Goal: Find specific page/section: Find specific page/section

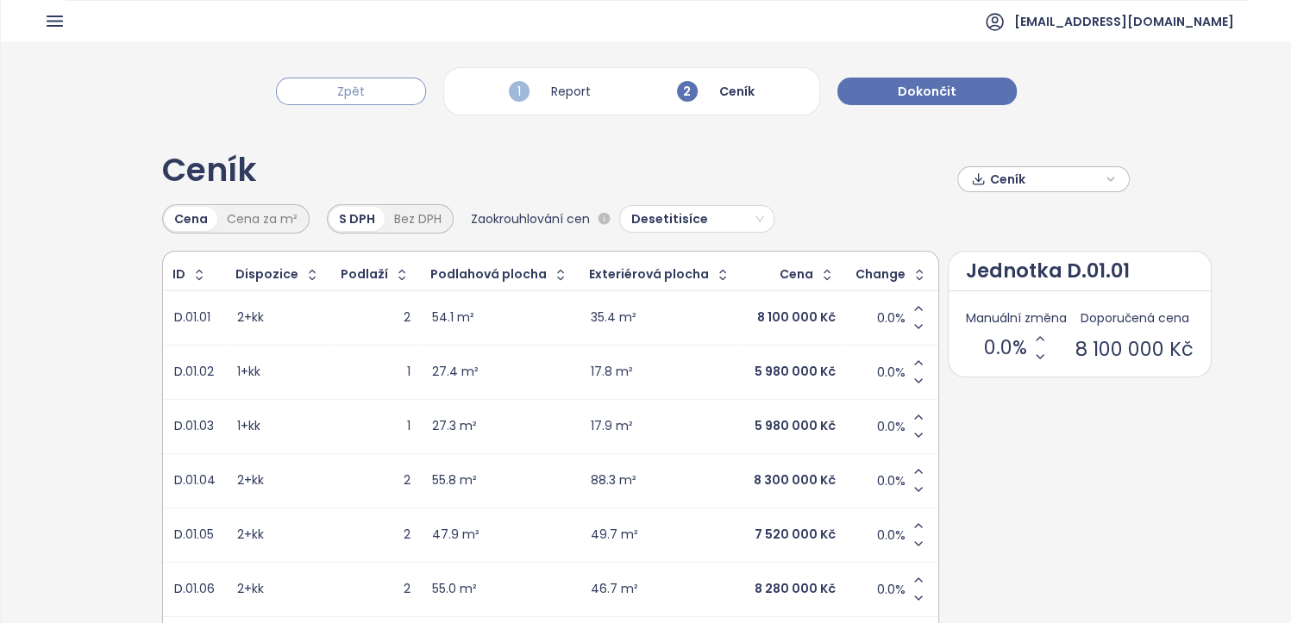
click at [316, 89] on button "Zpět" at bounding box center [351, 92] width 150 height 28
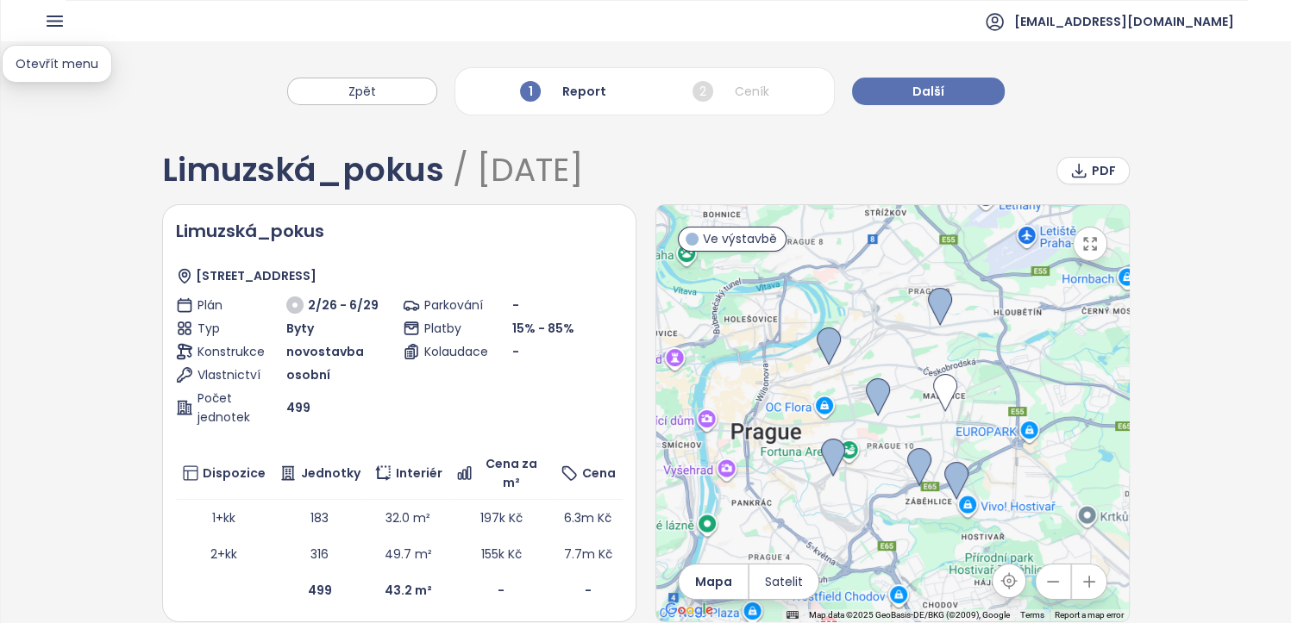
click at [53, 23] on icon "button" at bounding box center [55, 21] width 22 height 22
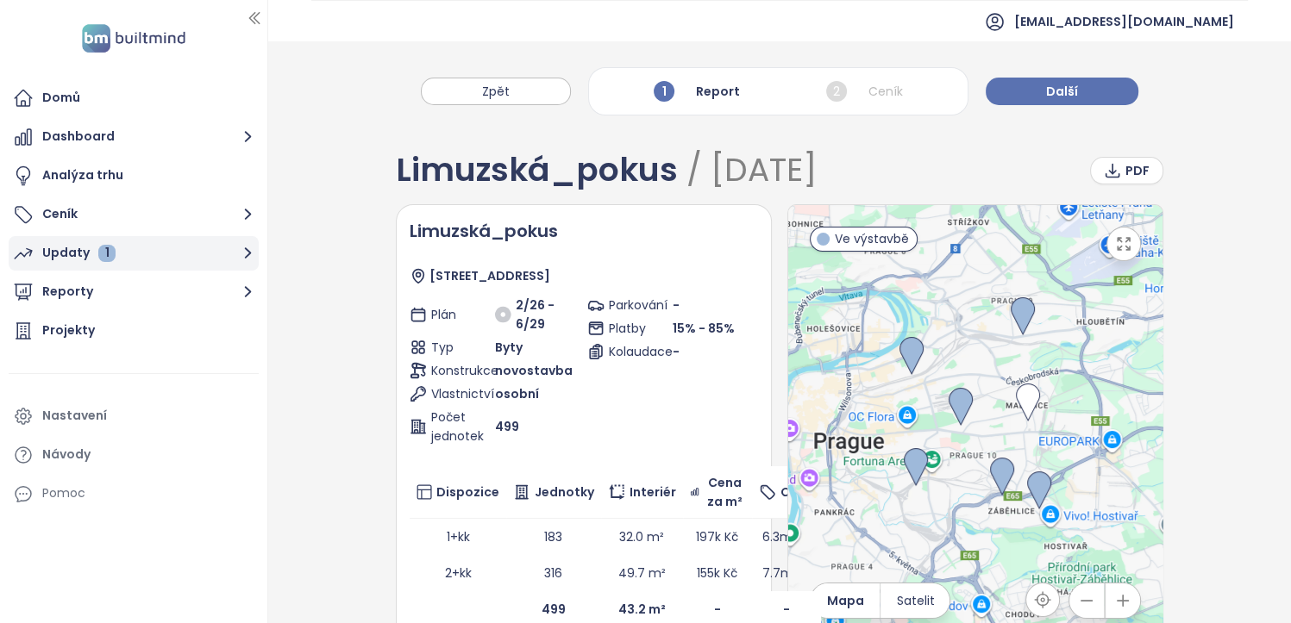
drag, startPoint x: 58, startPoint y: 238, endPoint x: 107, endPoint y: 255, distance: 52.1
click at [58, 238] on button "Updaty 1" at bounding box center [134, 253] width 250 height 34
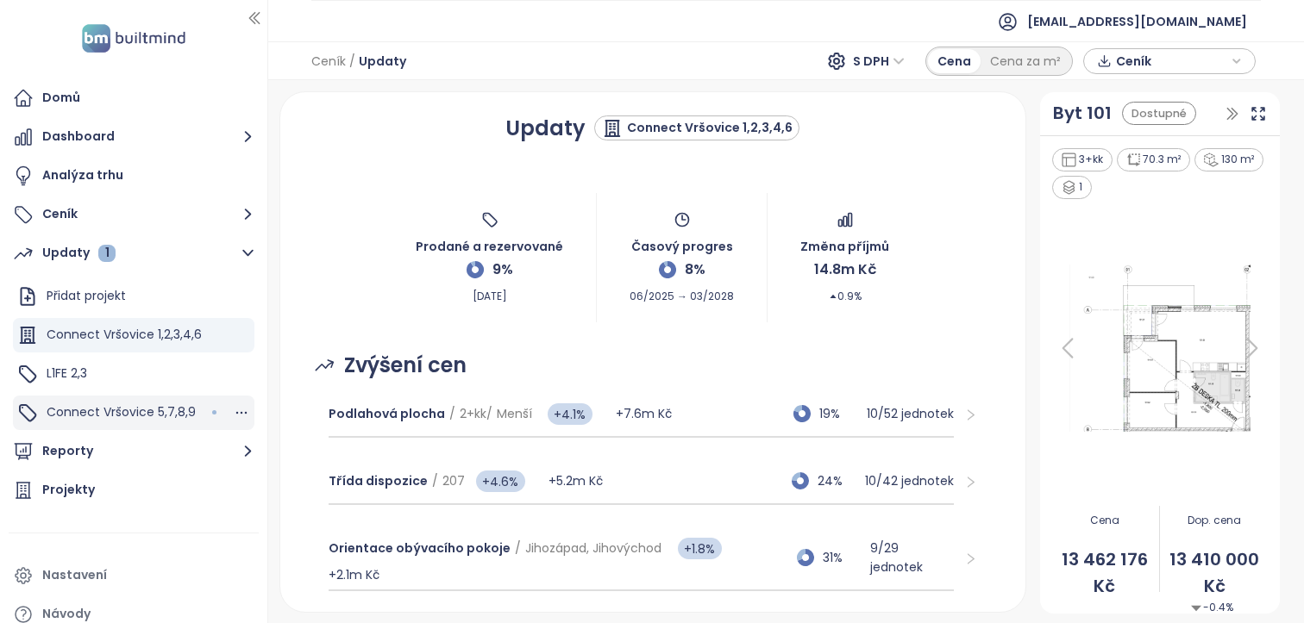
click at [176, 406] on span "Connect Vršovice 5,7,8,9" at bounding box center [121, 412] width 149 height 17
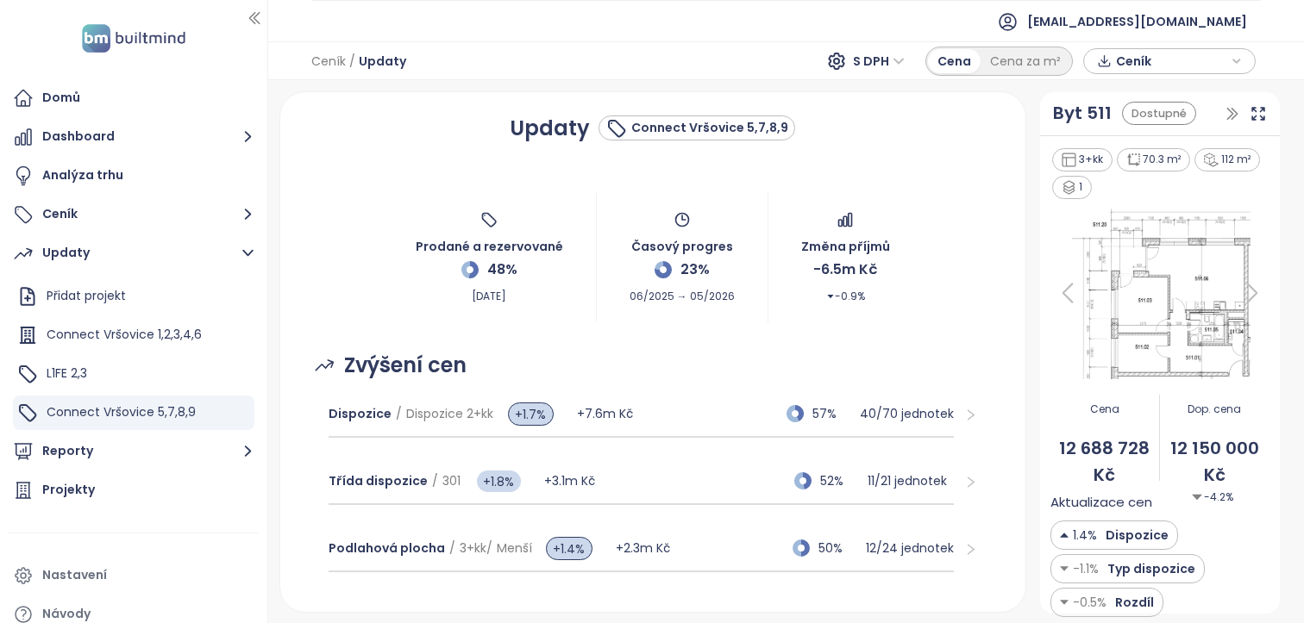
click at [1217, 67] on span "Ceník" at bounding box center [1171, 61] width 111 height 26
click at [990, 299] on div "Prodané a rezervované 48% [DATE] Časový progres 23% 06/2025 → 05/2026 Změna pří…" at bounding box center [653, 258] width 704 height 129
click at [1200, 67] on span "Ceník" at bounding box center [1171, 61] width 111 height 26
click at [1207, 59] on span "Ceník" at bounding box center [1171, 62] width 111 height 26
click at [128, 216] on button "Ceník" at bounding box center [134, 214] width 250 height 34
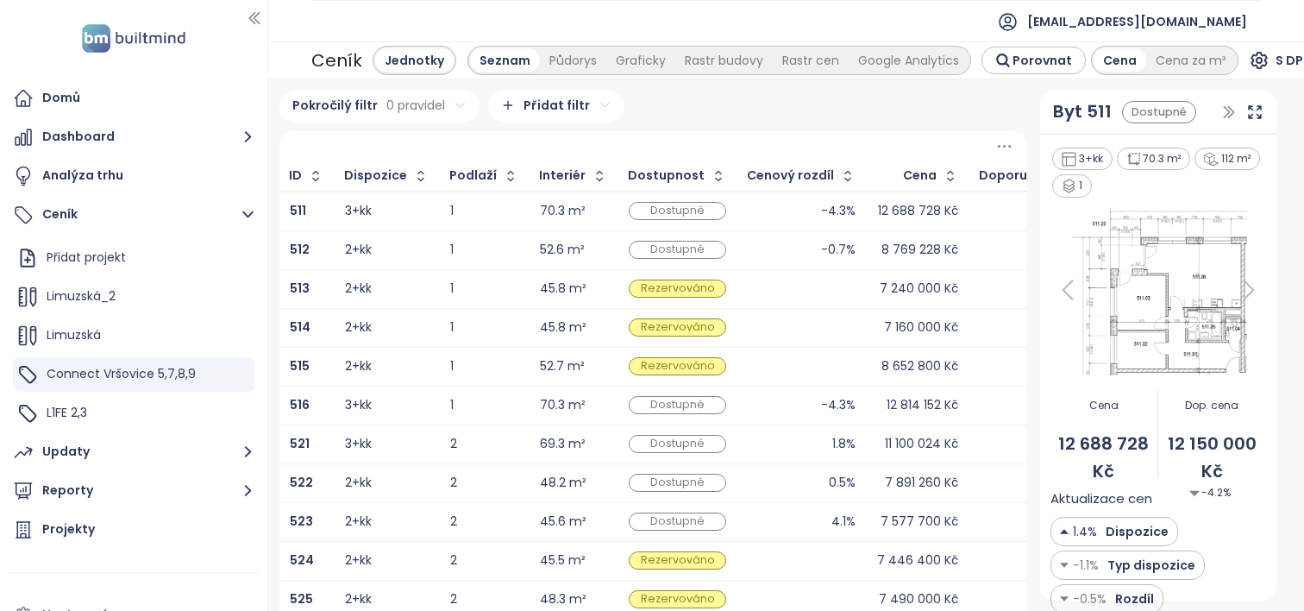
click at [1222, 110] on icon "button" at bounding box center [1228, 111] width 17 height 17
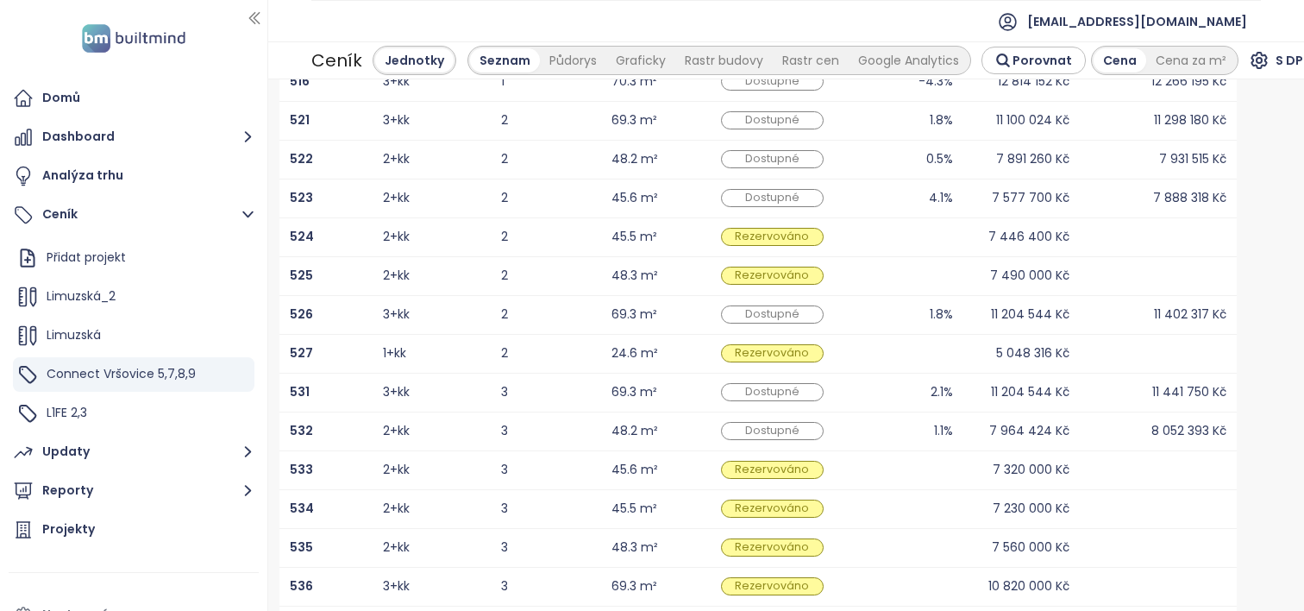
scroll to position [406, 0]
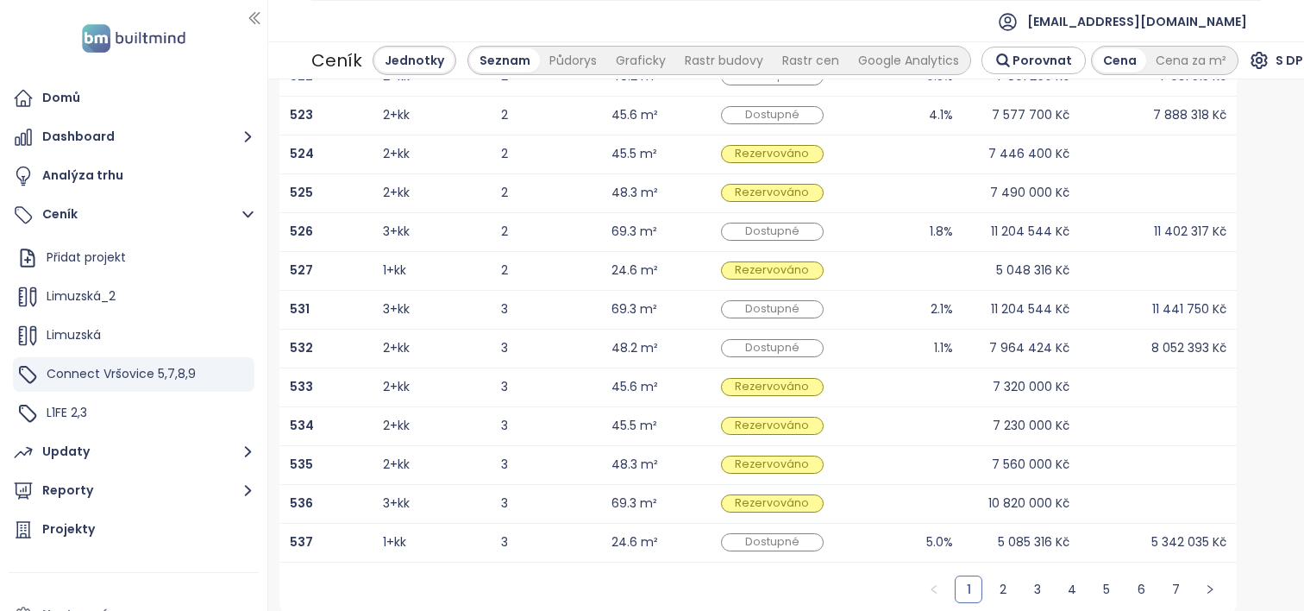
click at [1152, 536] on div "5 342 035 Kč" at bounding box center [1188, 541] width 75 height 11
click at [301, 536] on b "537" at bounding box center [301, 541] width 23 height 17
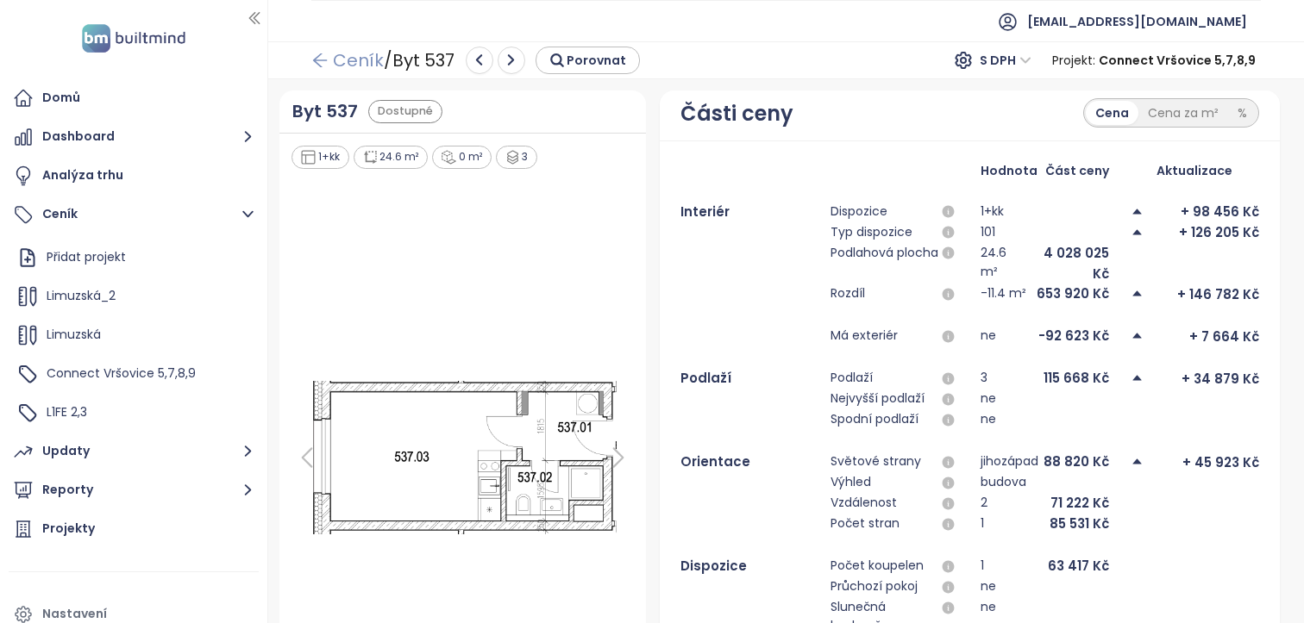
click at [317, 62] on icon "arrow-left" at bounding box center [320, 60] width 14 height 14
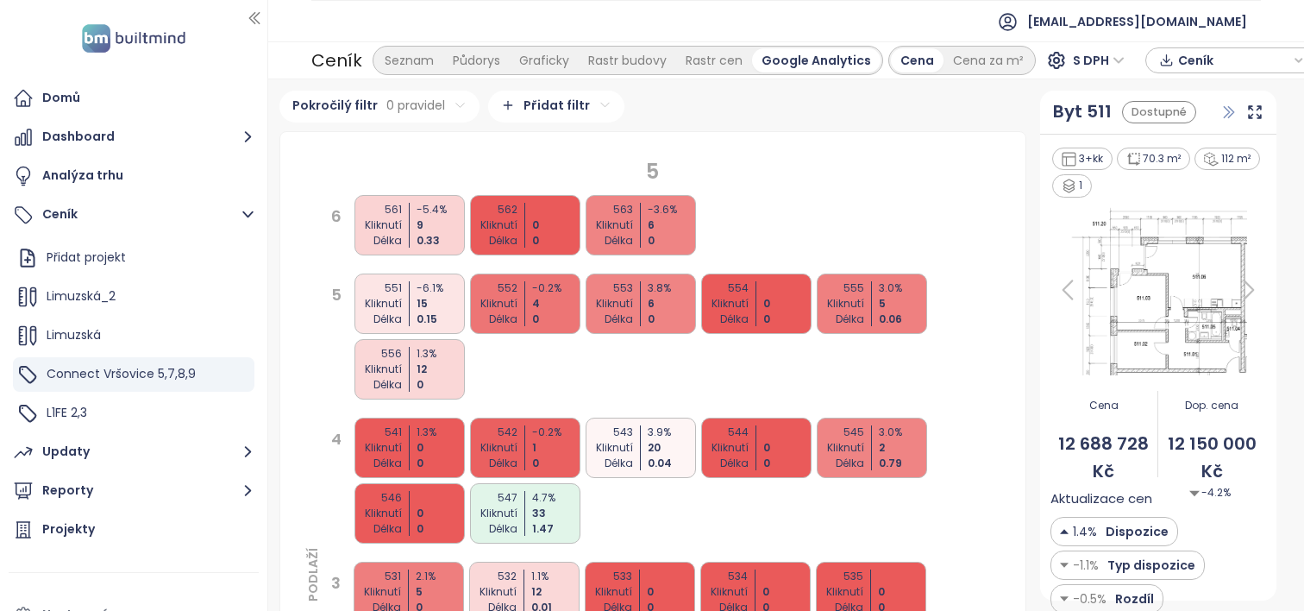
click at [1224, 111] on icon "button" at bounding box center [1228, 112] width 9 height 11
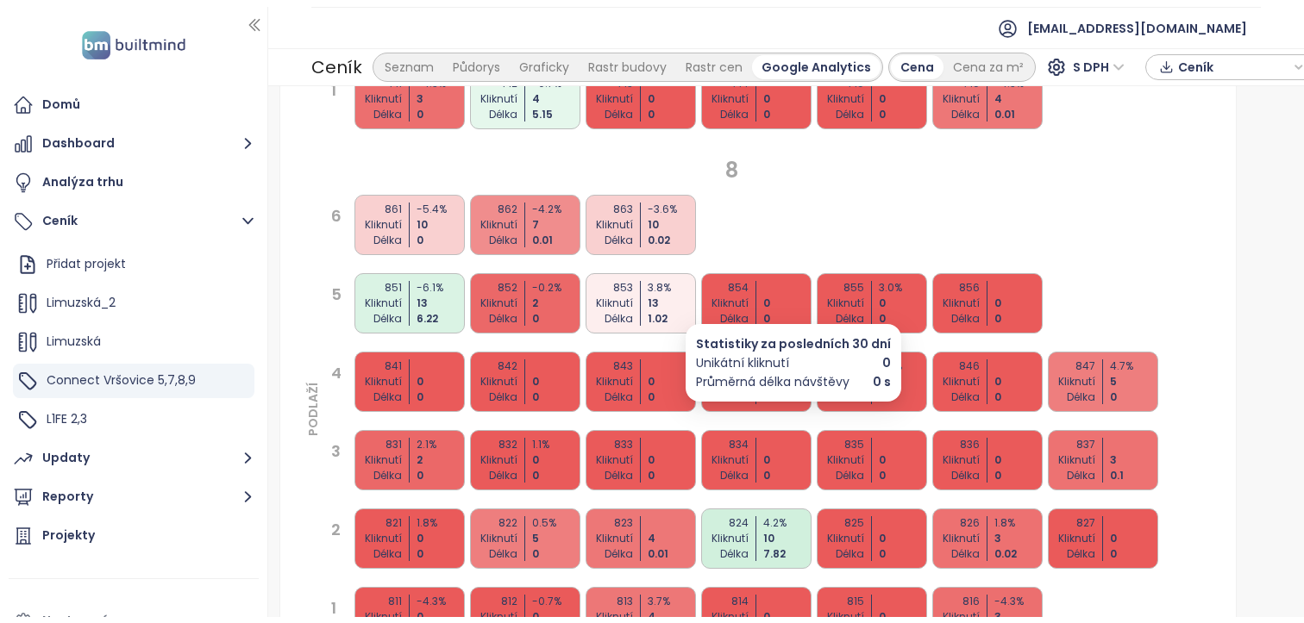
scroll to position [1121, 0]
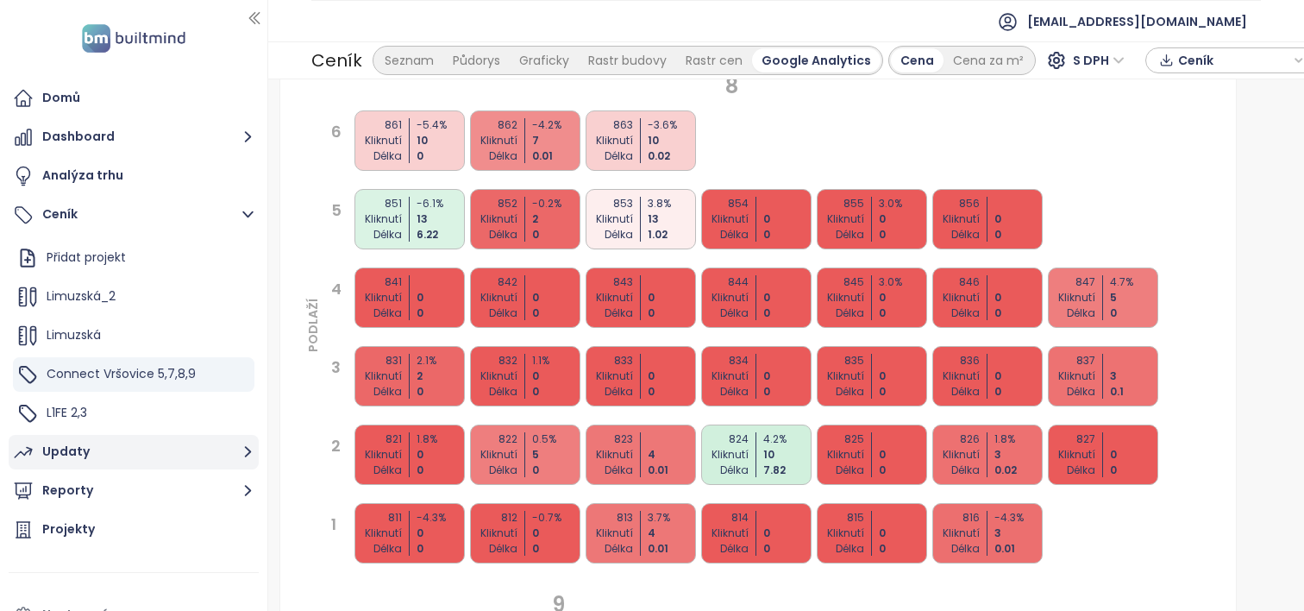
click at [71, 459] on div "Updaty" at bounding box center [65, 452] width 47 height 22
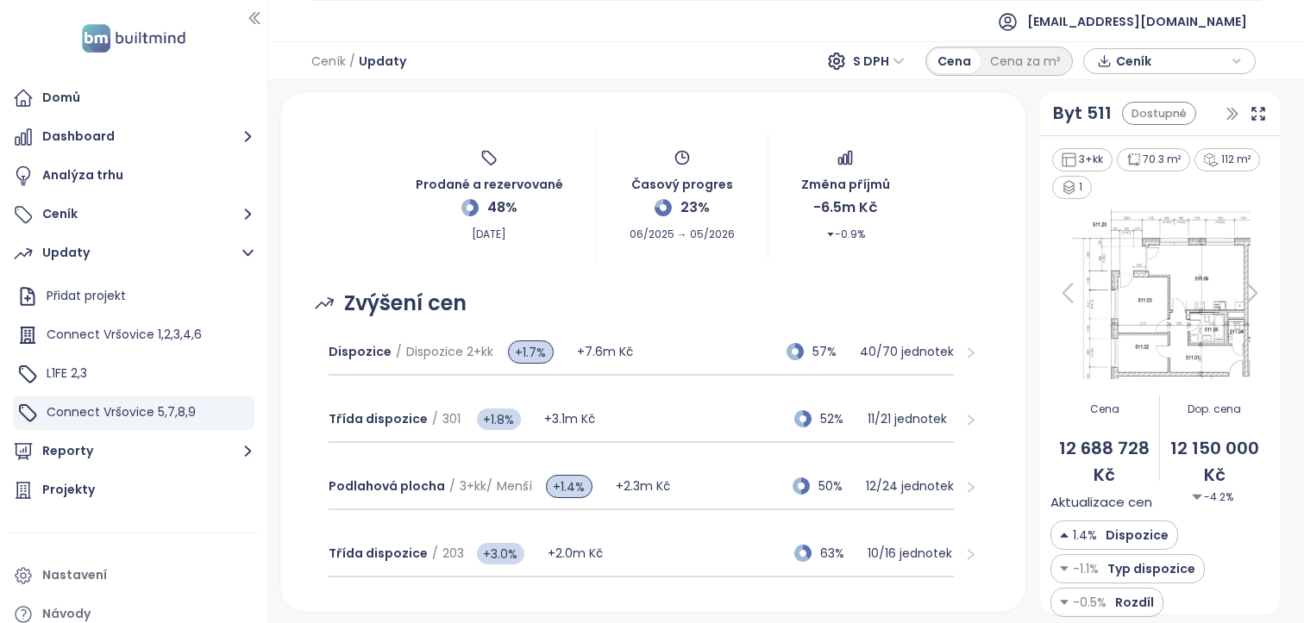
scroll to position [86, 0]
